Goal: Find specific page/section: Locate a particular part of the current website

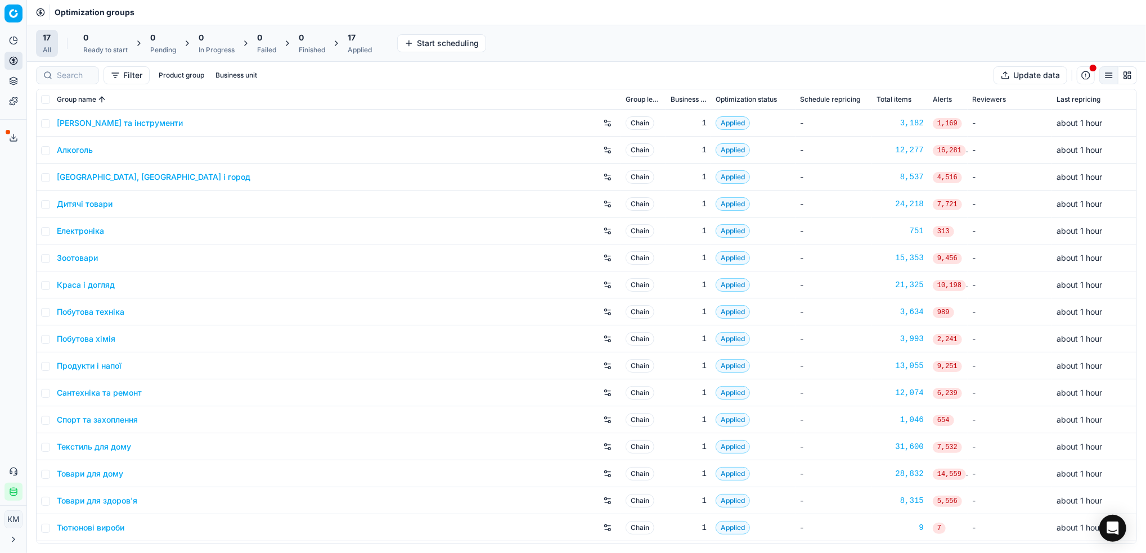
click at [103, 286] on link "Краса і догляд" at bounding box center [86, 285] width 58 height 11
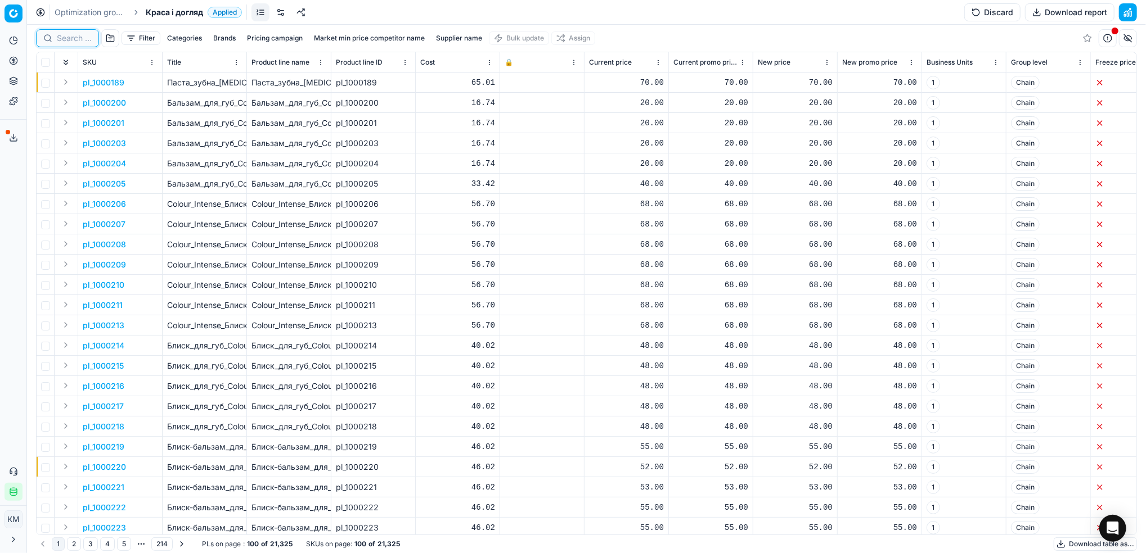
click at [76, 34] on input at bounding box center [74, 38] width 35 height 11
paste input "511705"
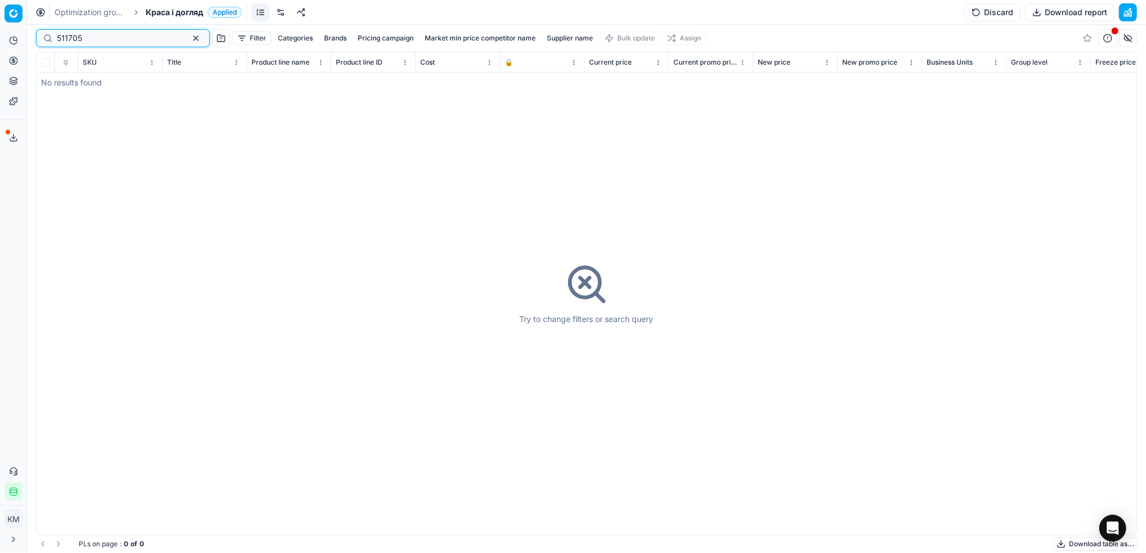
click at [67, 37] on input "511705" at bounding box center [118, 38] width 123 height 11
type input "511705"
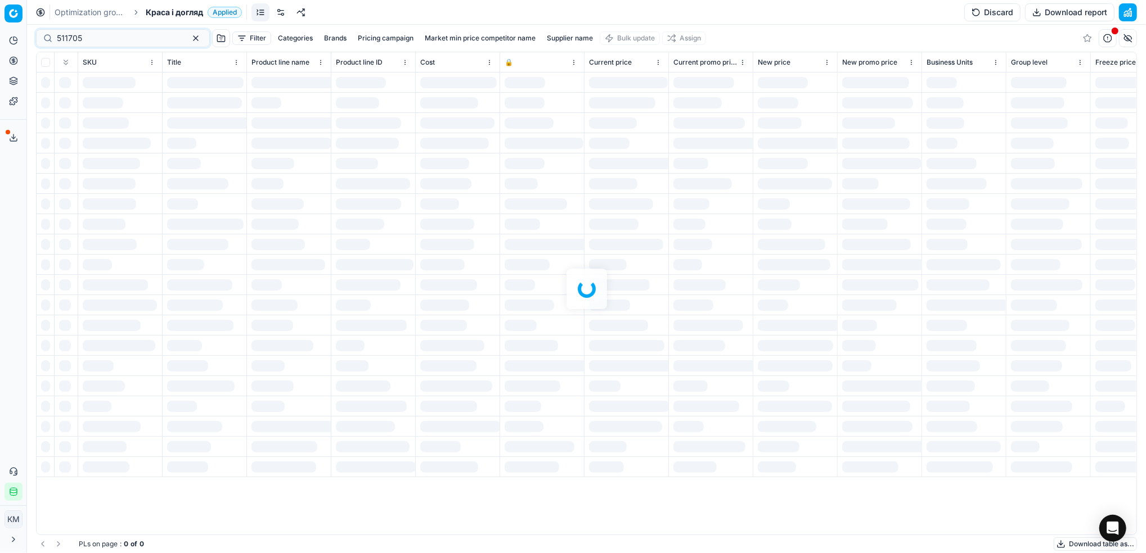
click at [91, 37] on div at bounding box center [586, 289] width 1119 height 529
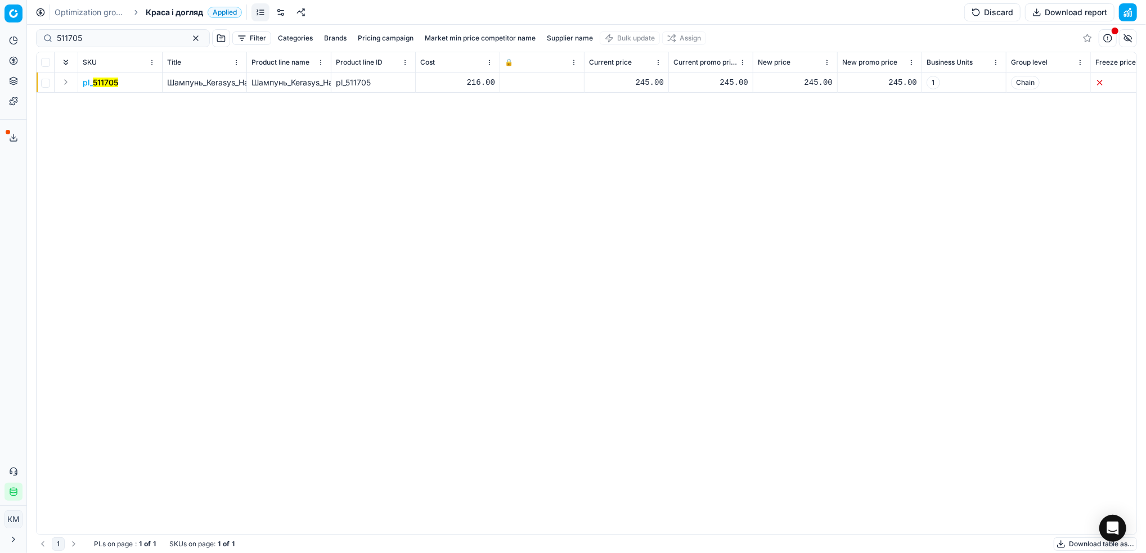
click at [114, 83] on mark "511705" at bounding box center [105, 83] width 25 height 10
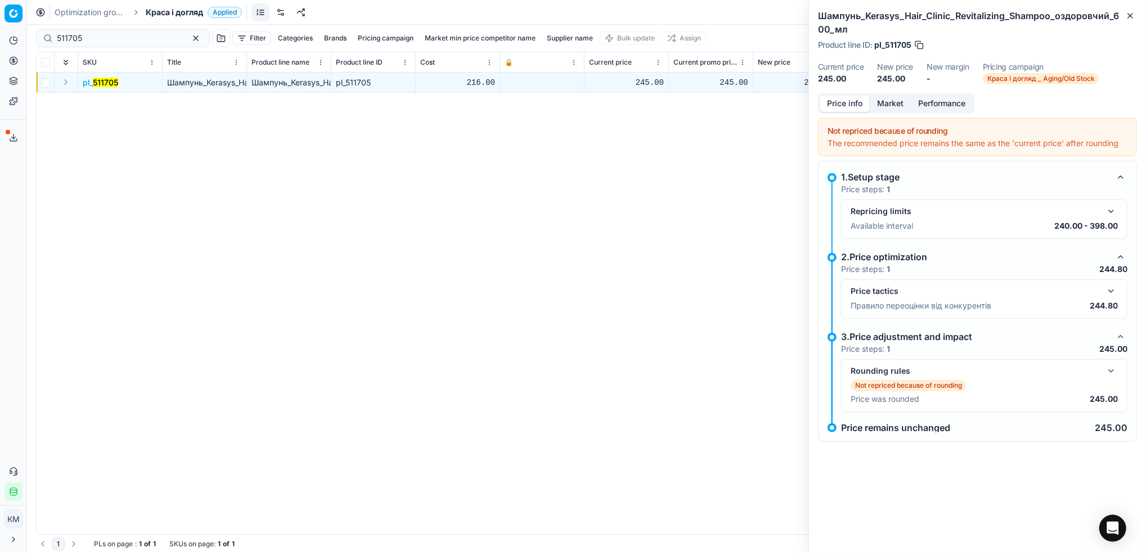
click at [897, 105] on button "Market" at bounding box center [890, 104] width 41 height 16
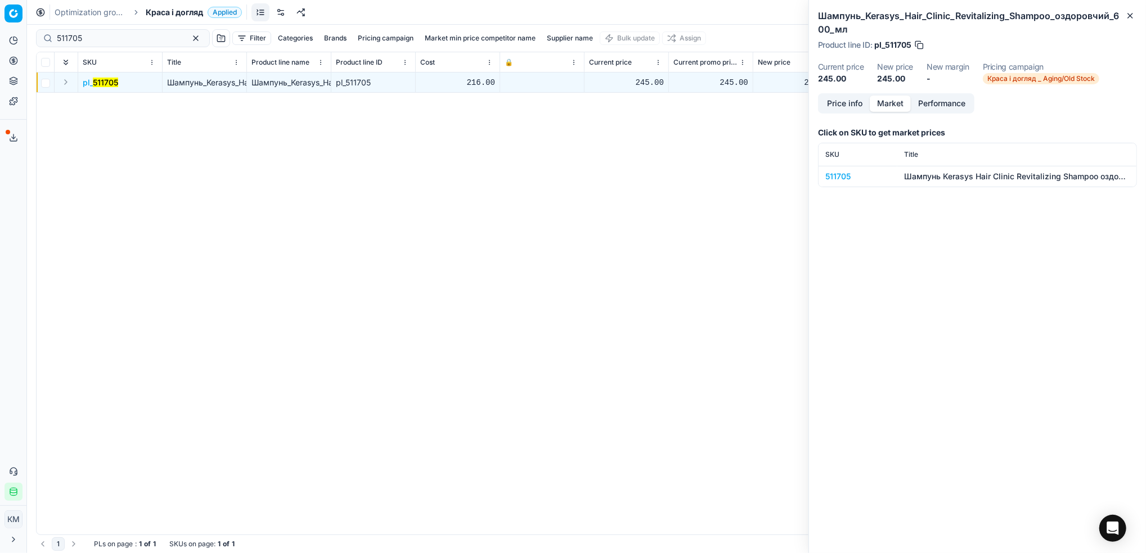
click at [828, 177] on div "511705" at bounding box center [857, 176] width 65 height 11
